Goal: Book appointment/travel/reservation

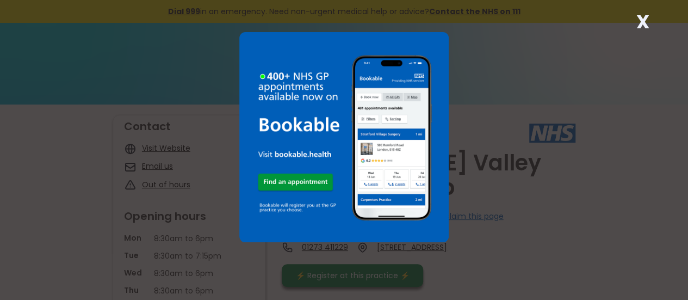
drag, startPoint x: 626, startPoint y: 41, endPoint x: 621, endPoint y: 44, distance: 5.6
click at [621, 44] on div "X" at bounding box center [344, 150] width 688 height 300
click at [564, 83] on div "X" at bounding box center [344, 150] width 688 height 300
click at [644, 20] on strong "X" at bounding box center [643, 22] width 13 height 26
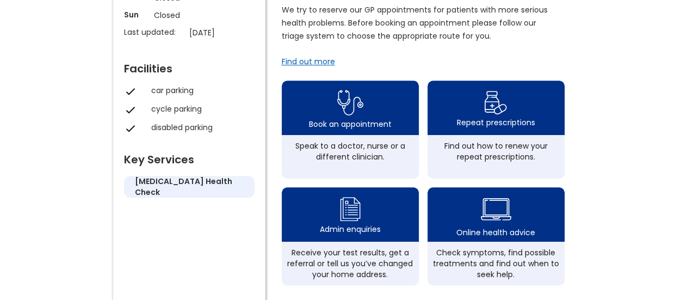
scroll to position [336, 0]
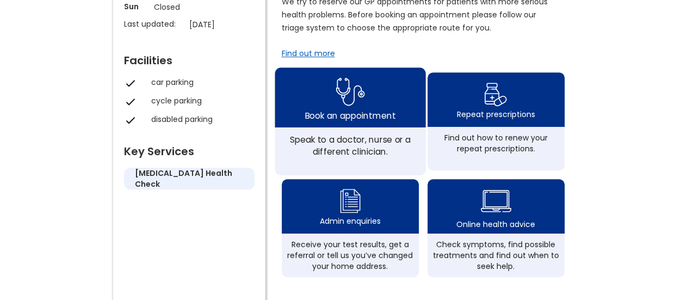
click at [375, 107] on div "Book an appointment" at bounding box center [350, 97] width 151 height 60
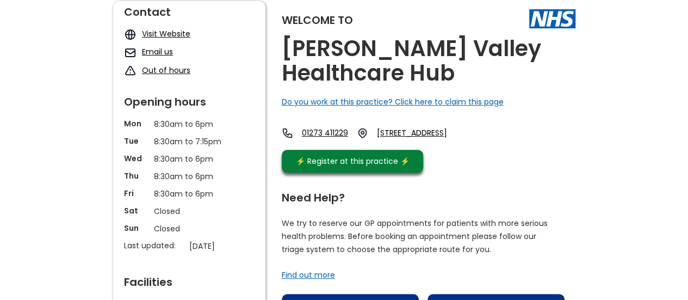
scroll to position [116, 0]
